Goal: Task Accomplishment & Management: Use online tool/utility

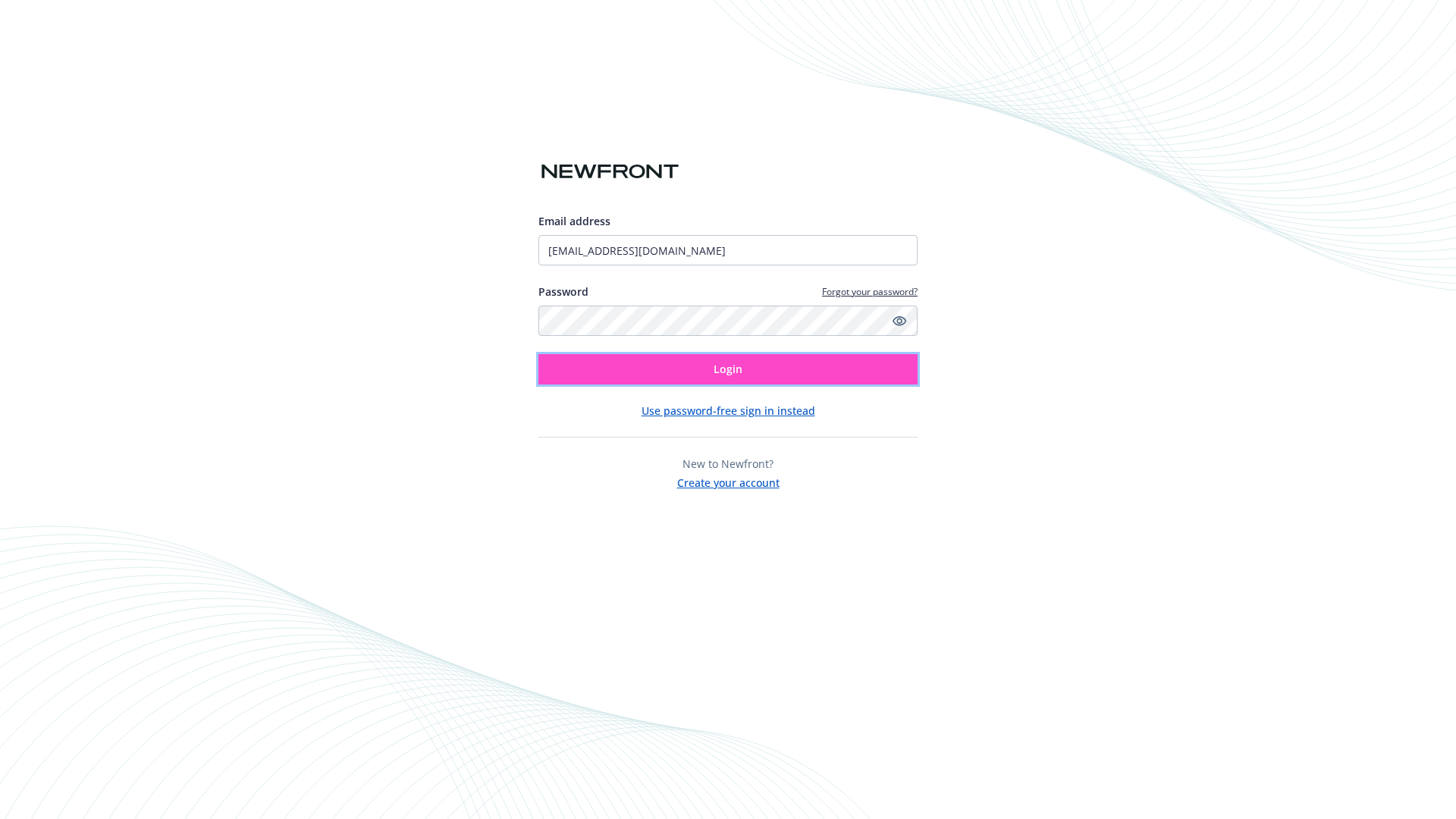
click at [728, 369] on span "Login" at bounding box center [727, 368] width 29 height 14
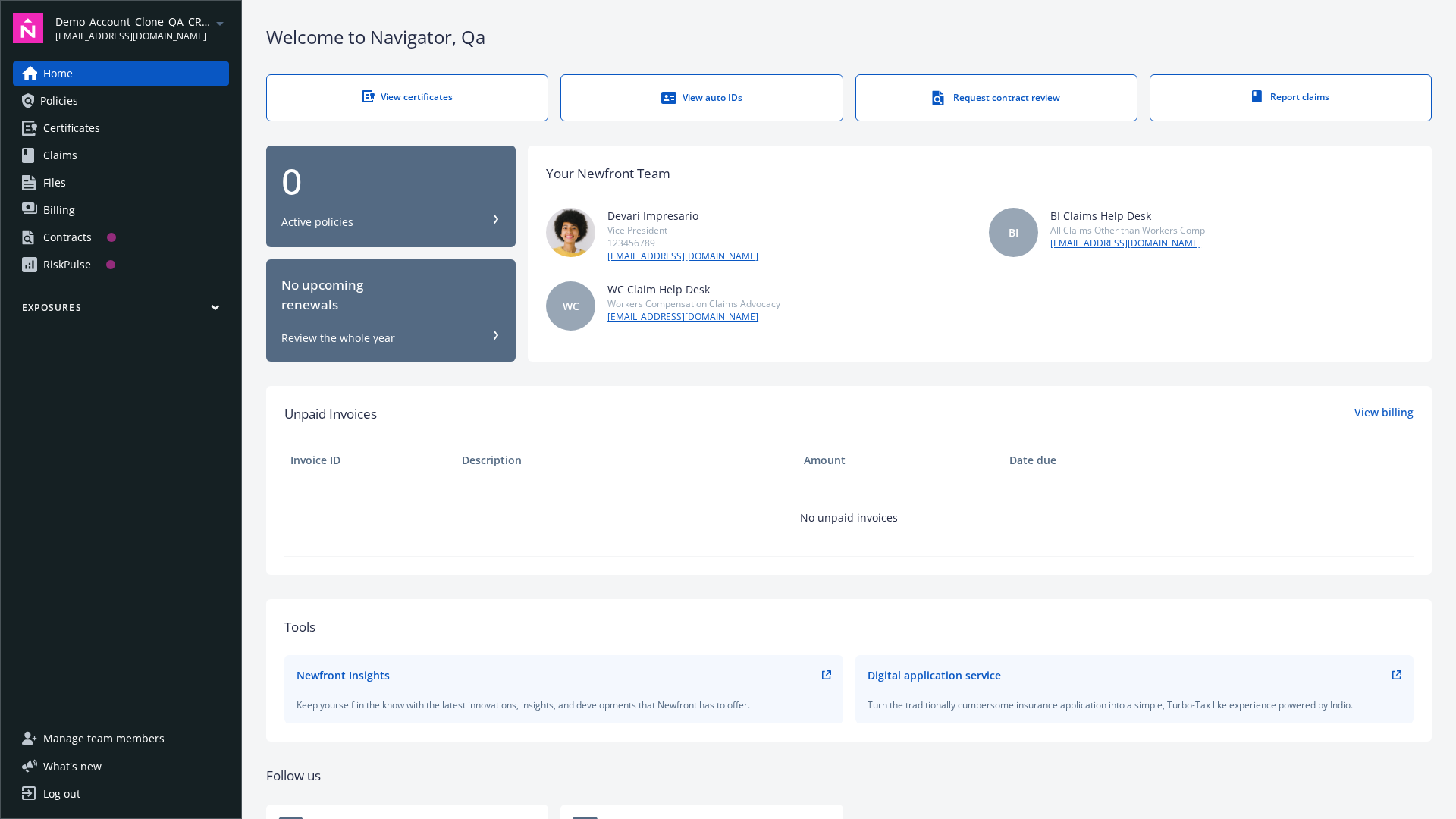
click at [142, 28] on span "Demo_Account_Clone_QA_CR_Tests_Prospect" at bounding box center [132, 22] width 155 height 16
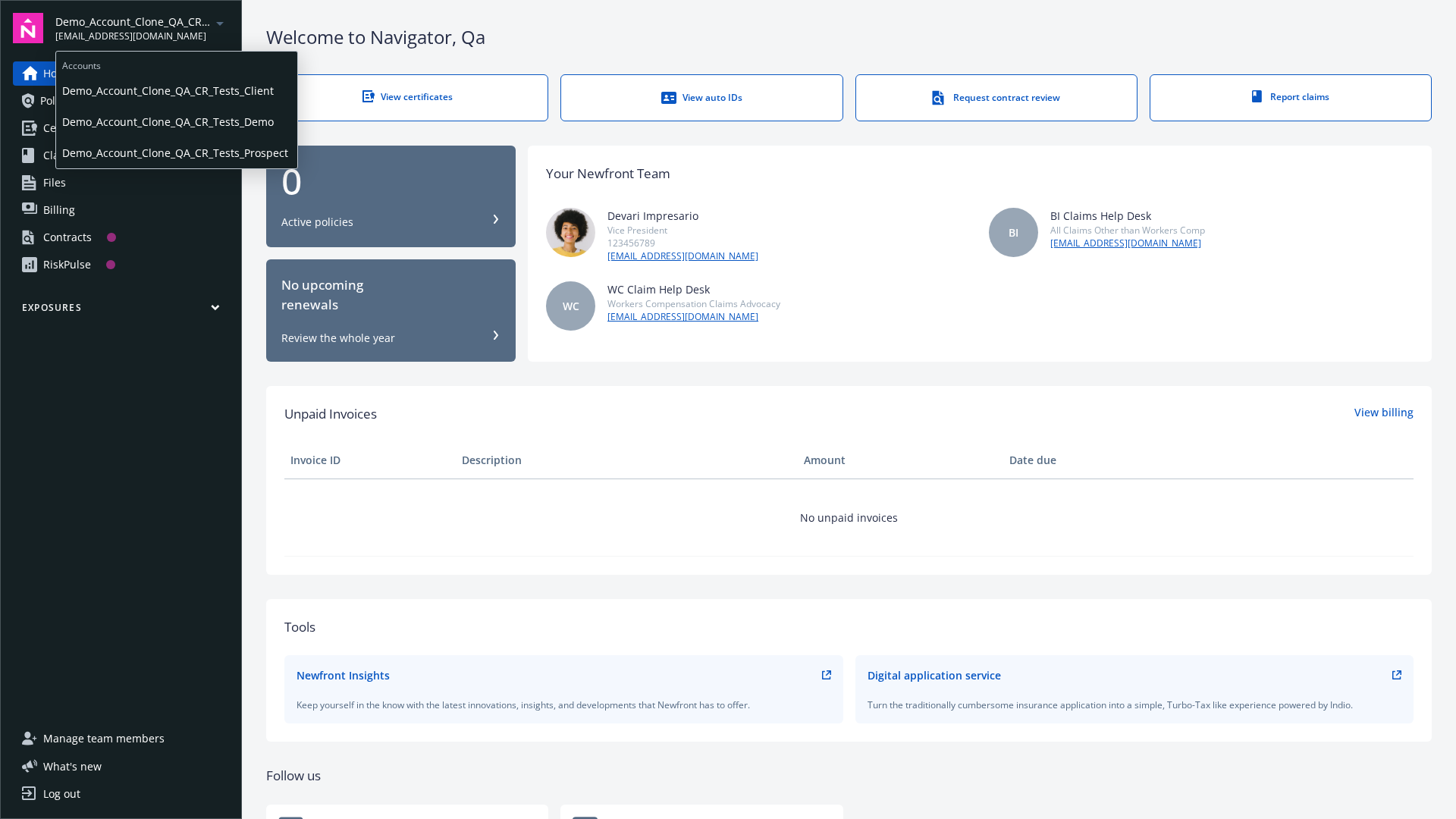
click at [175, 90] on span "Demo_Account_Clone_QA_CR_Tests_Client" at bounding box center [176, 90] width 229 height 31
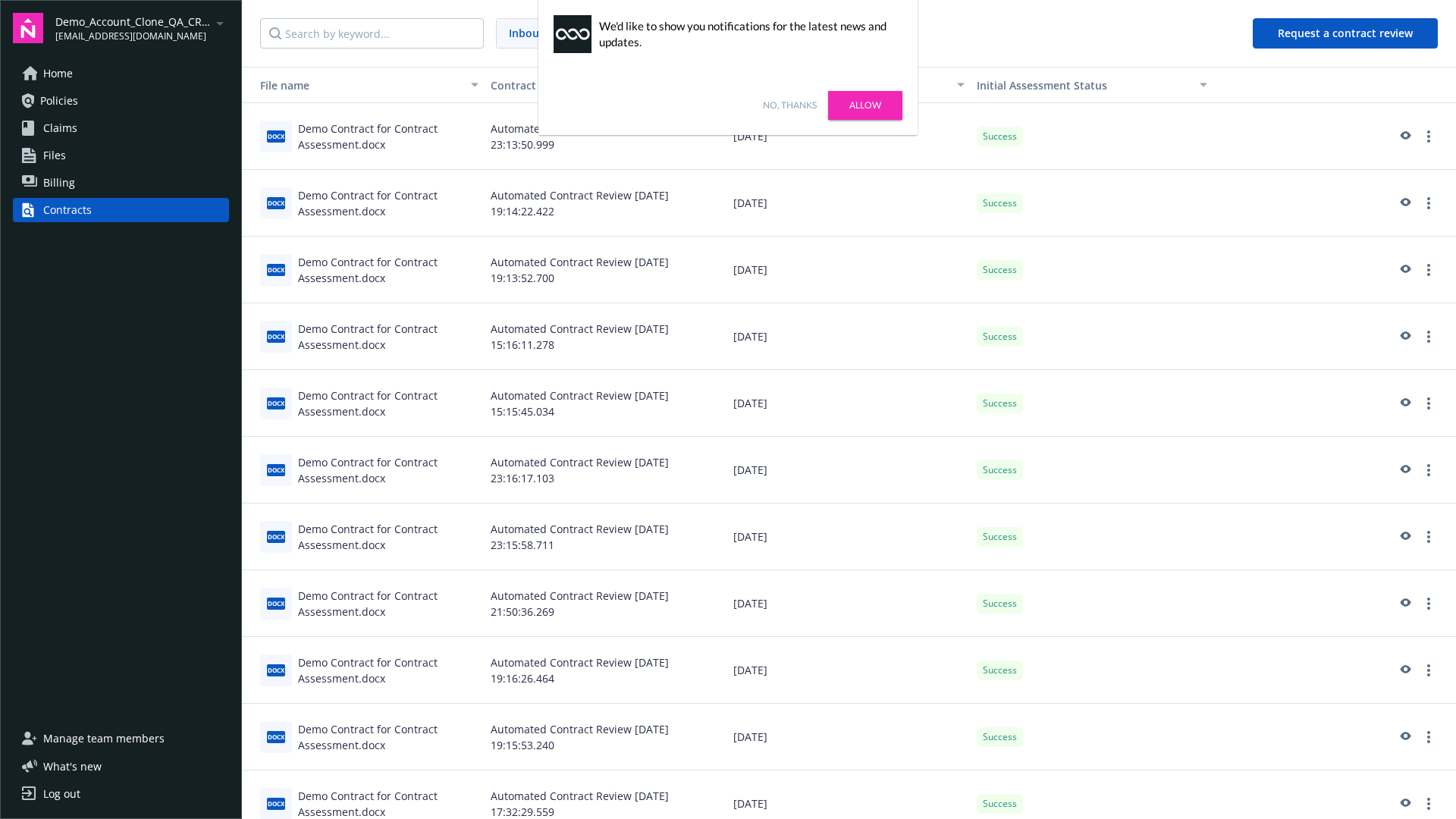
click at [789, 105] on link "No, thanks" at bounding box center [789, 105] width 54 height 14
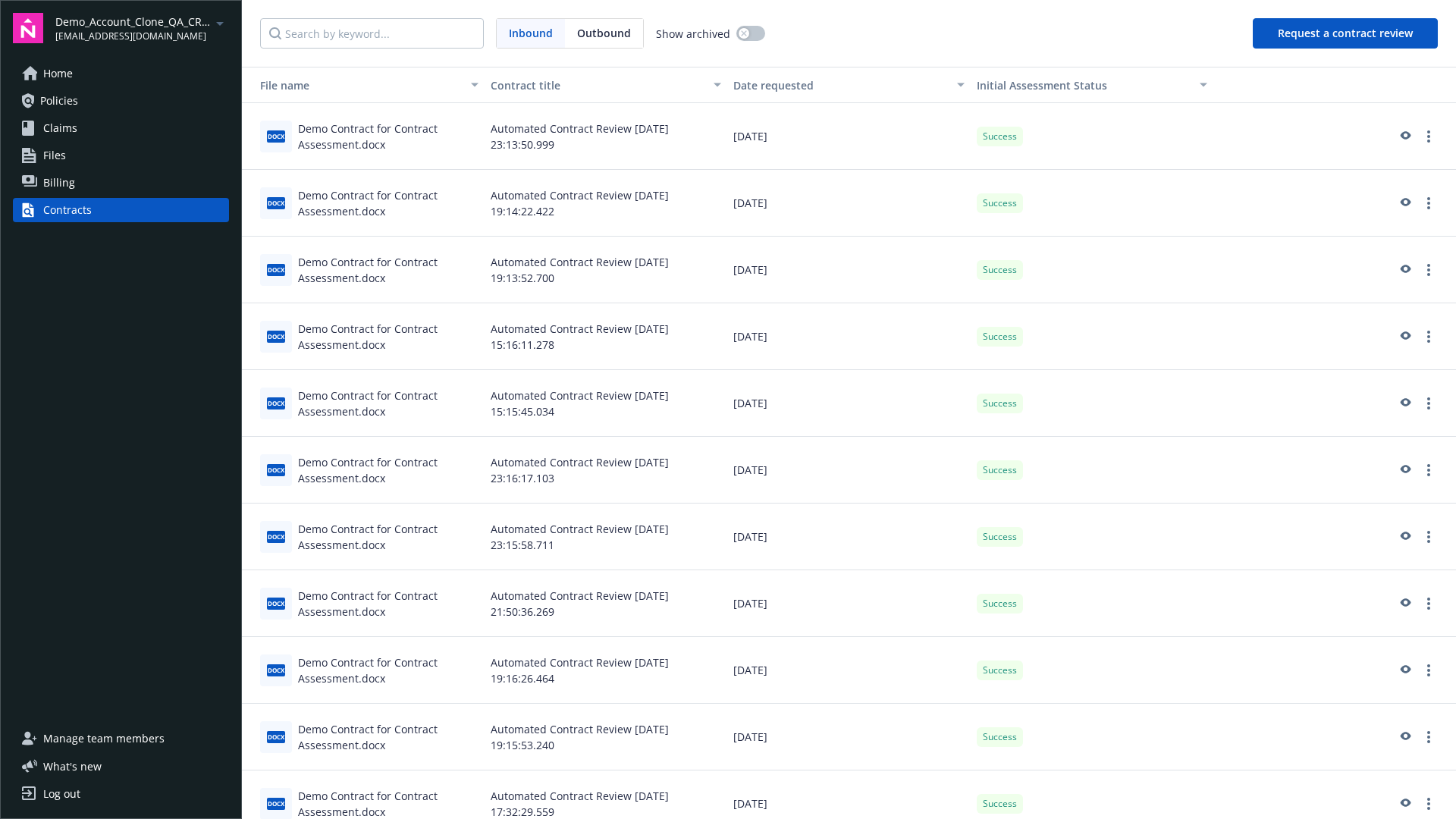
click at [1345, 33] on button "Request a contract review" at bounding box center [1345, 33] width 185 height 31
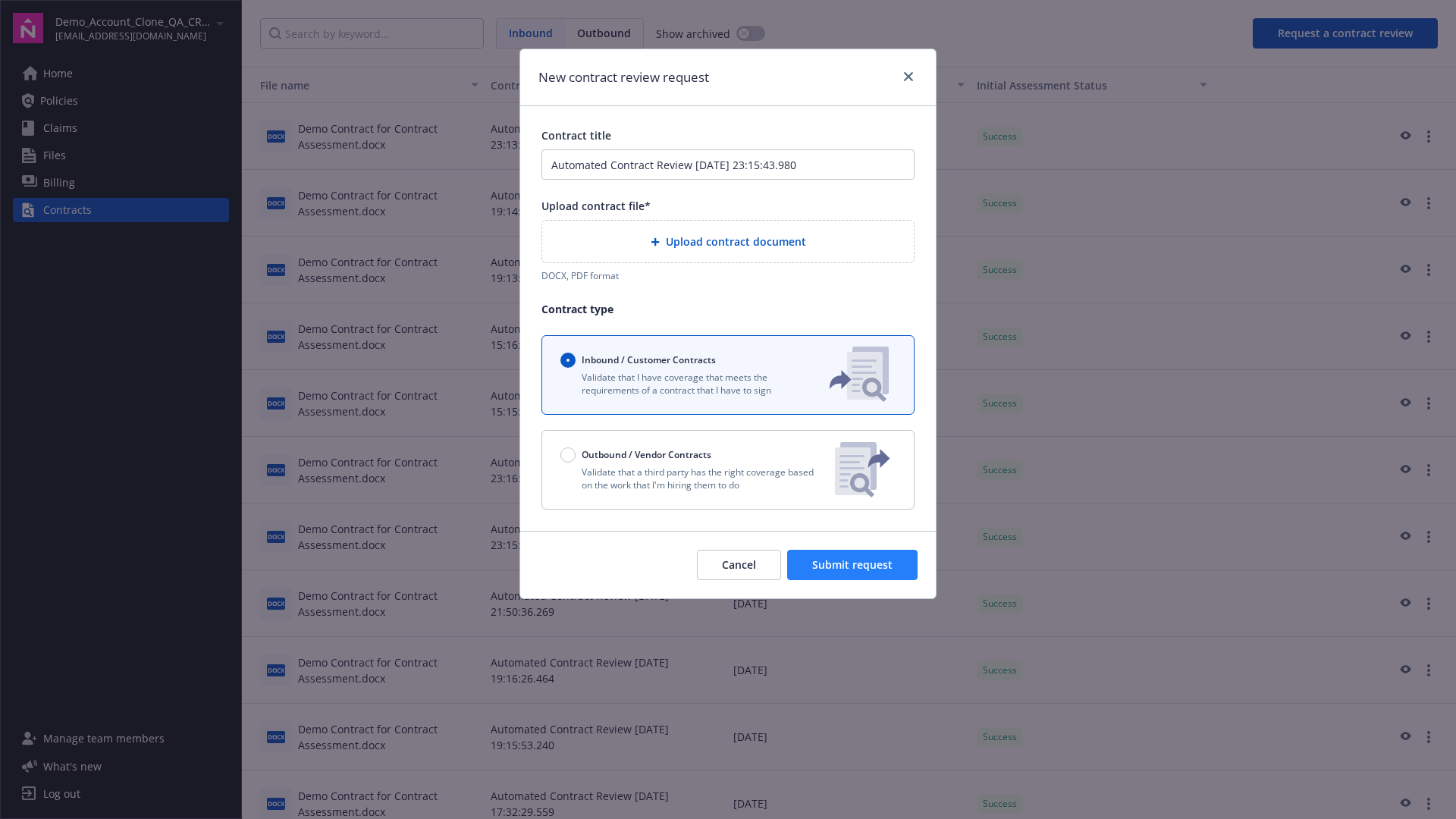
type input "Automated Contract Review 08-18-2025 23:15:43.980"
click at [728, 469] on p "Validate that a third party has the right coverage based on the work that I'm h…" at bounding box center [691, 478] width 262 height 25
radio input "false"
radio input "true"
click at [853, 572] on span "Submit request" at bounding box center [853, 564] width 81 height 14
